Goal: Transaction & Acquisition: Purchase product/service

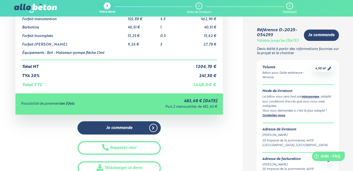
scroll to position [157, 0]
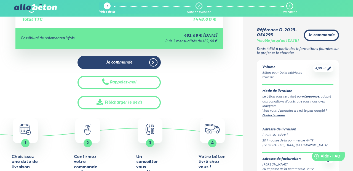
click at [314, 35] on span "Je commande" at bounding box center [321, 35] width 26 height 5
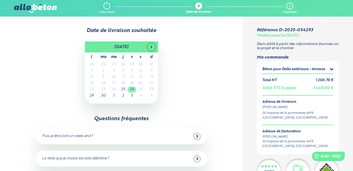
click at [132, 90] on td "26" at bounding box center [131, 89] width 9 height 6
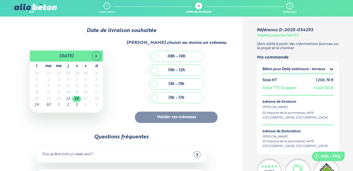
click at [169, 96] on div "15h - 17h" at bounding box center [176, 97] width 16 height 5
checkbox input "true"
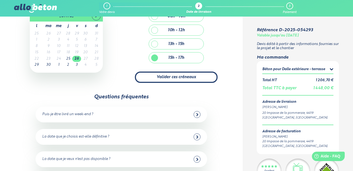
scroll to position [66, 0]
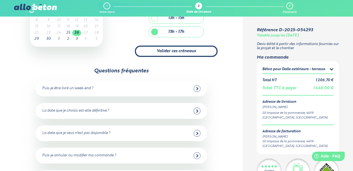
click at [172, 55] on button "Valider ces créneaux" at bounding box center [176, 50] width 83 height 11
